Goal: Information Seeking & Learning: Learn about a topic

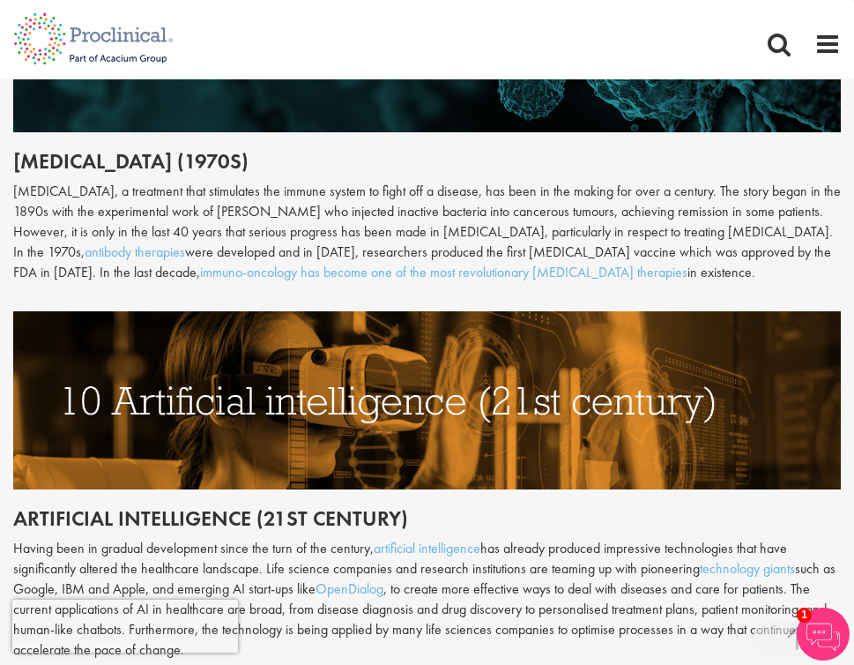
scroll to position [4416, 0]
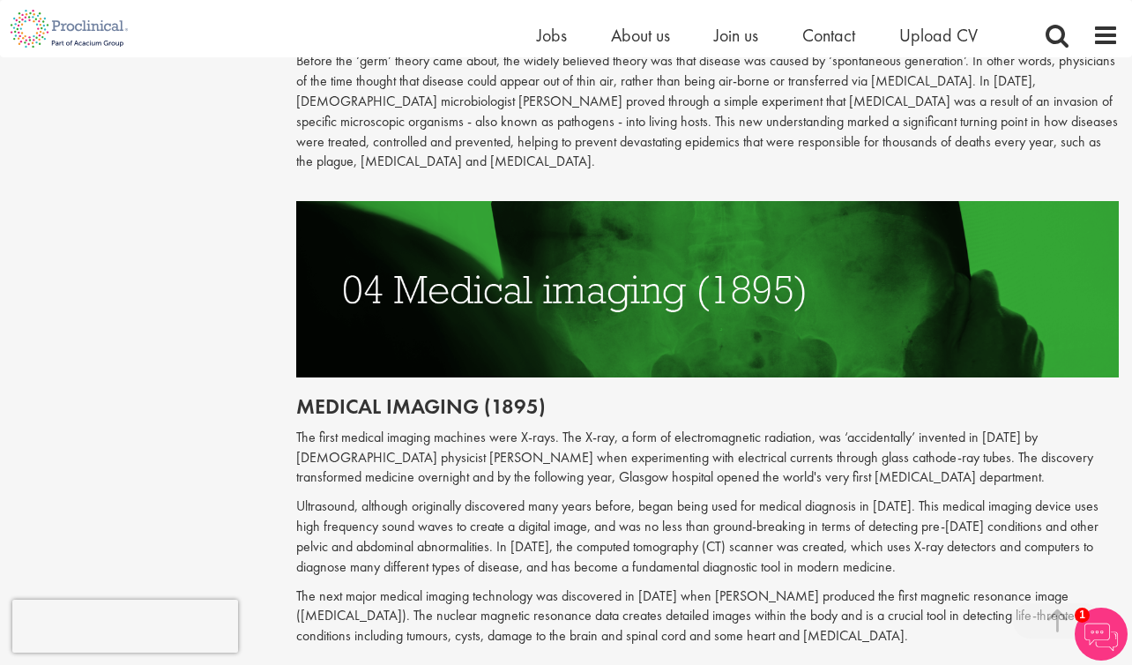
scroll to position [1999, 0]
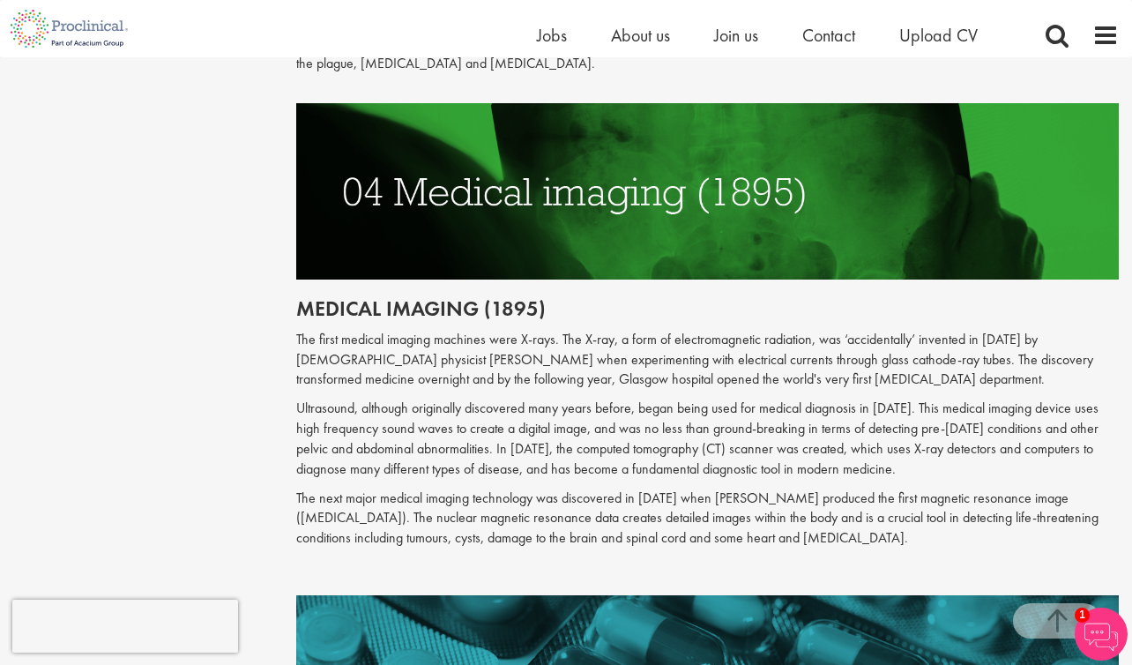
click at [437, 348] on p "The first medical imaging machines were X-rays. The X-ray, a form of electromag…" at bounding box center [707, 360] width 822 height 61
drag, startPoint x: 490, startPoint y: 358, endPoint x: 339, endPoint y: 351, distance: 150.9
click at [339, 353] on p "The first medical imaging machines were X-rays. The X-ray, a form of electromag…" at bounding box center [707, 360] width 822 height 61
copy p "t [PERSON_NAME]"
click at [421, 368] on p "The first medical imaging machines were X-rays. The X-ray, a form of electromag…" at bounding box center [707, 360] width 822 height 61
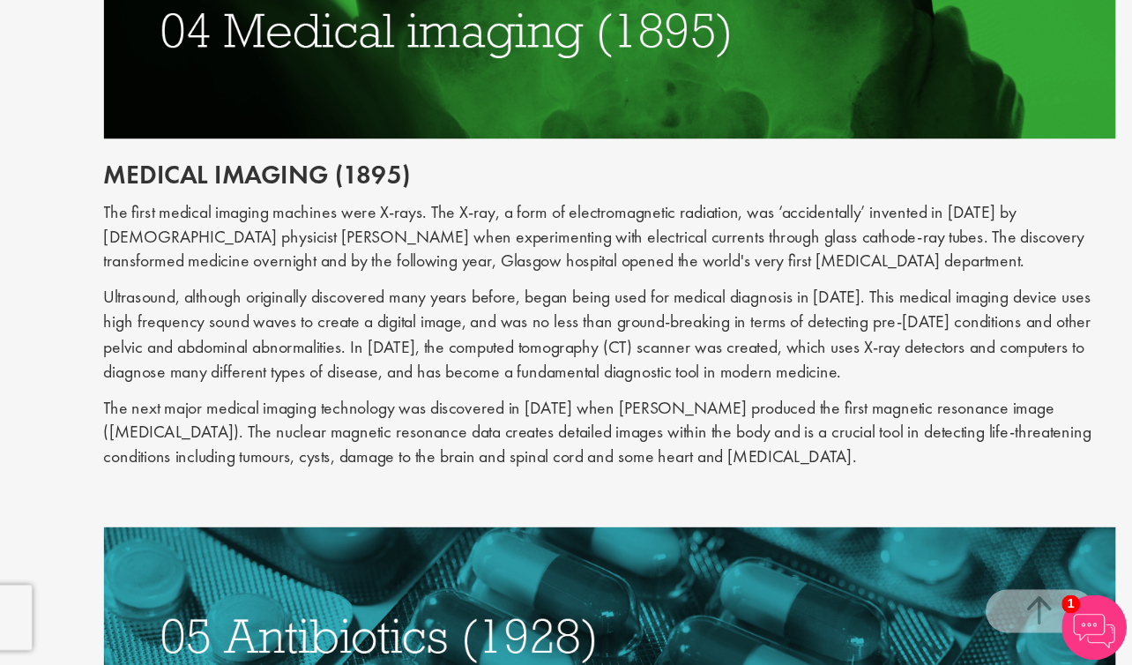
scroll to position [2042, 0]
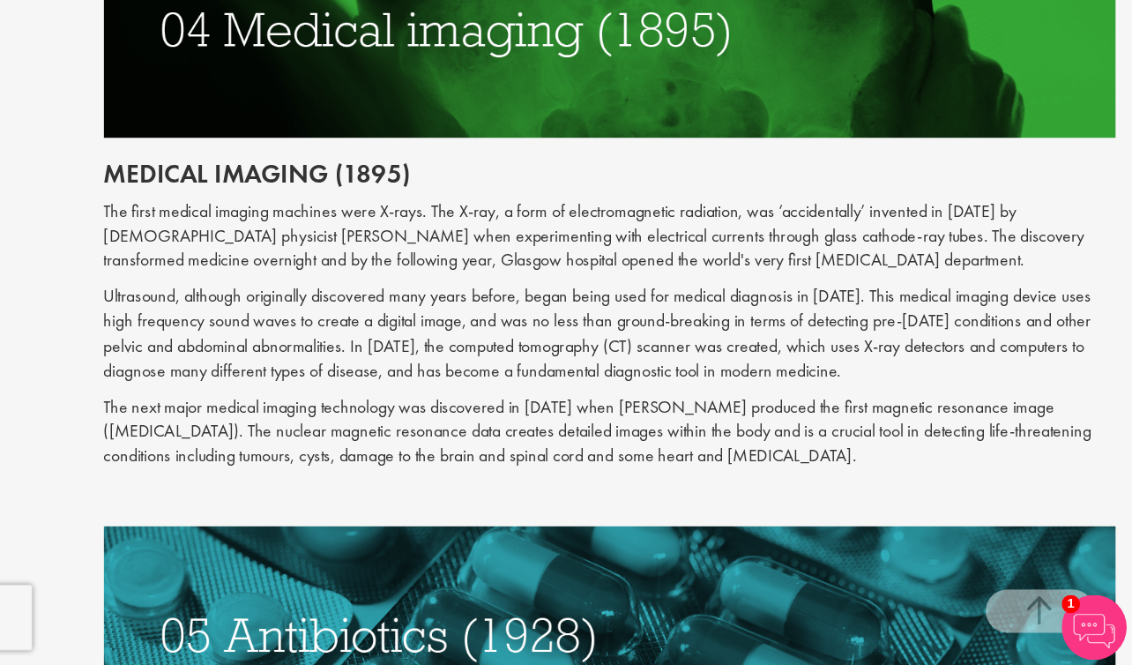
click at [886, 413] on p "Ultrasound, although originally discovered many years before, began being used …" at bounding box center [707, 395] width 822 height 80
click at [841, 450] on p "The next major medical imaging technology was discovered in [DATE] when [PERSON…" at bounding box center [707, 475] width 822 height 61
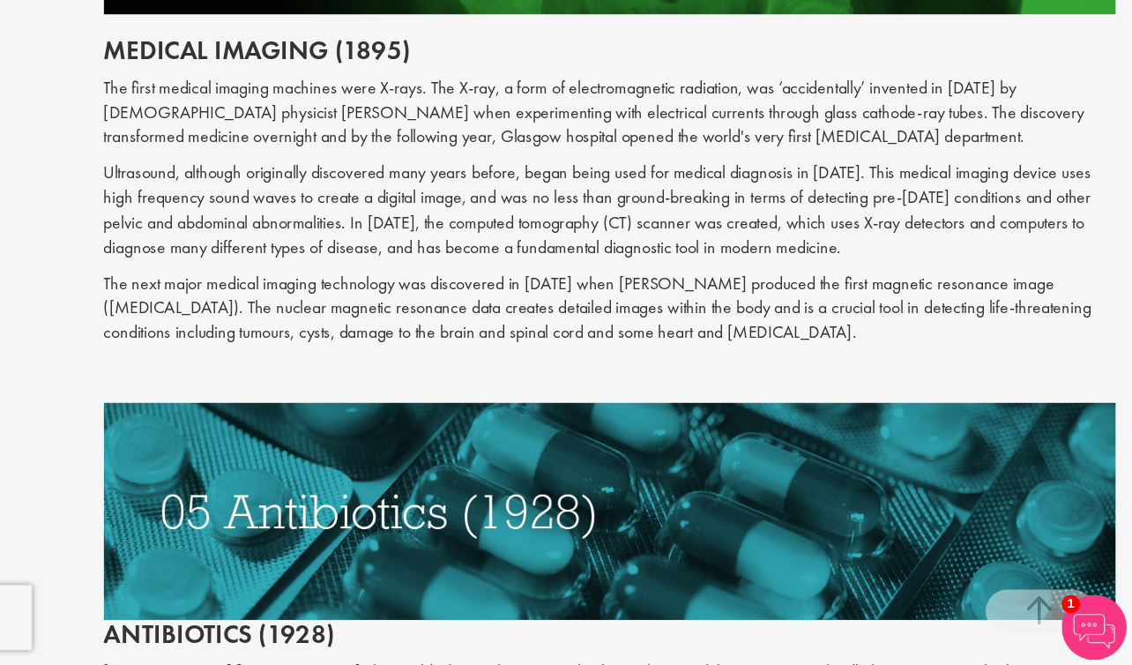
scroll to position [2147, 0]
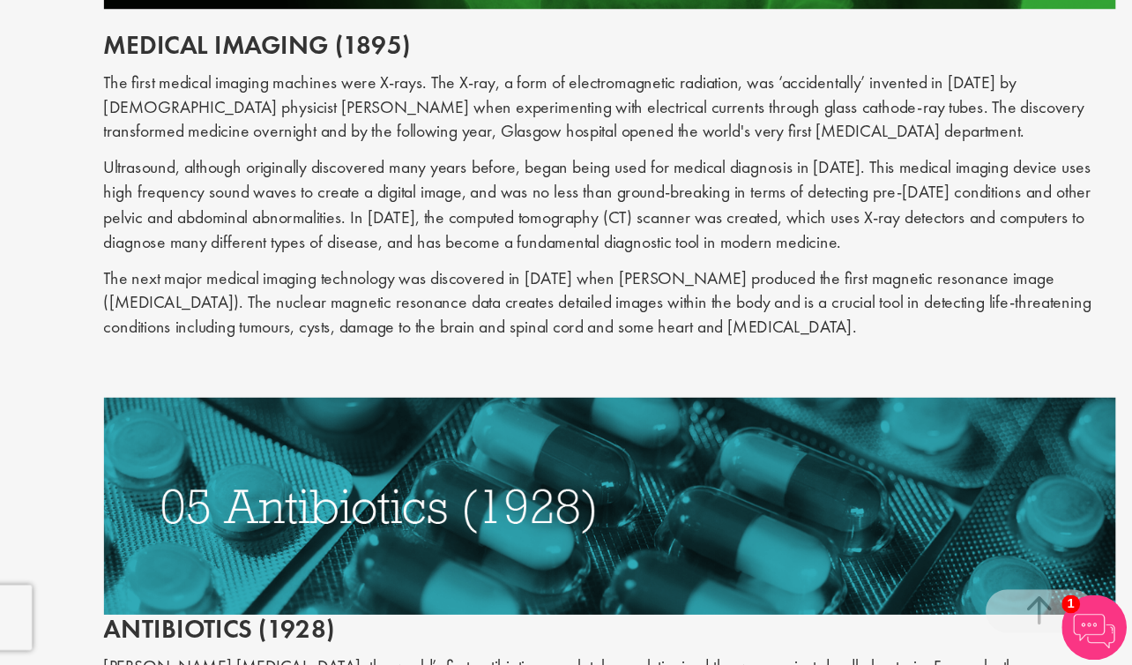
click at [710, 348] on p "The next major medical imaging technology was discovered in [DATE] when [PERSON…" at bounding box center [707, 370] width 822 height 61
click at [735, 362] on p "The next major medical imaging technology was discovered in [DATE] when [PERSON…" at bounding box center [707, 370] width 822 height 61
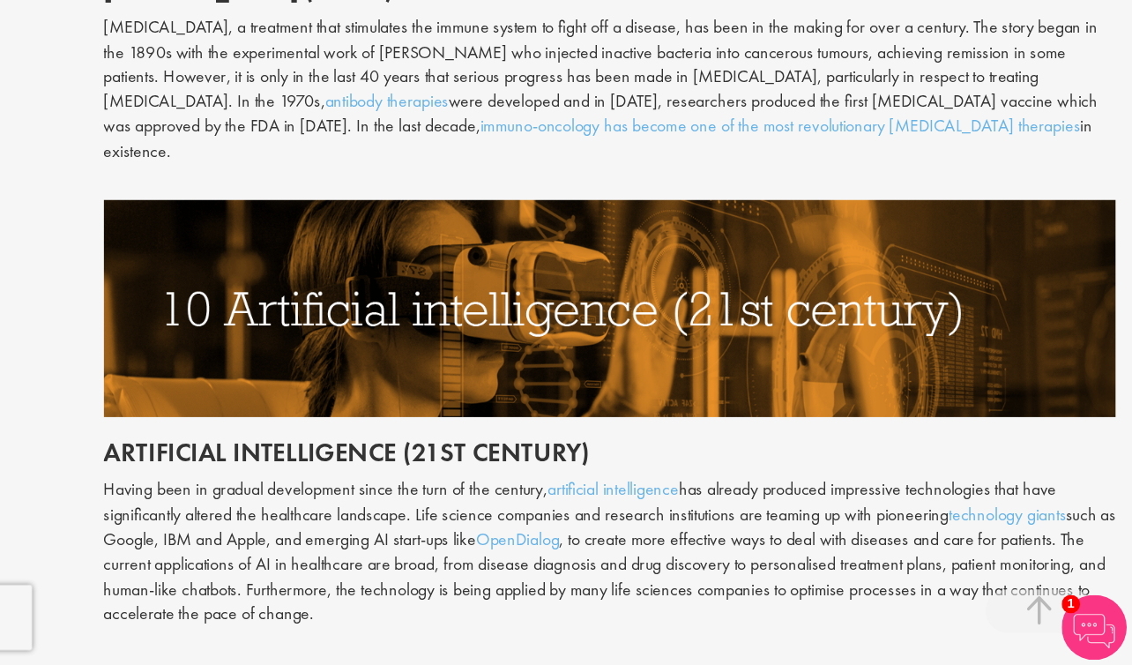
scroll to position [4344, 0]
